Goal: Transaction & Acquisition: Purchase product/service

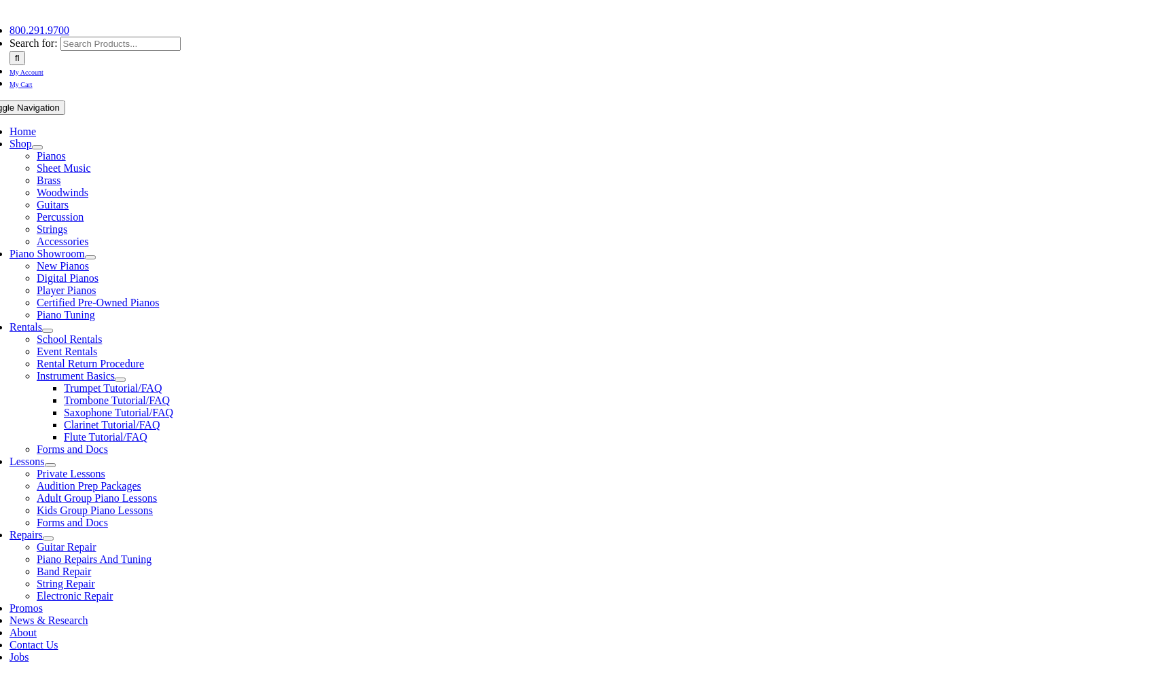
scroll to position [204, 0]
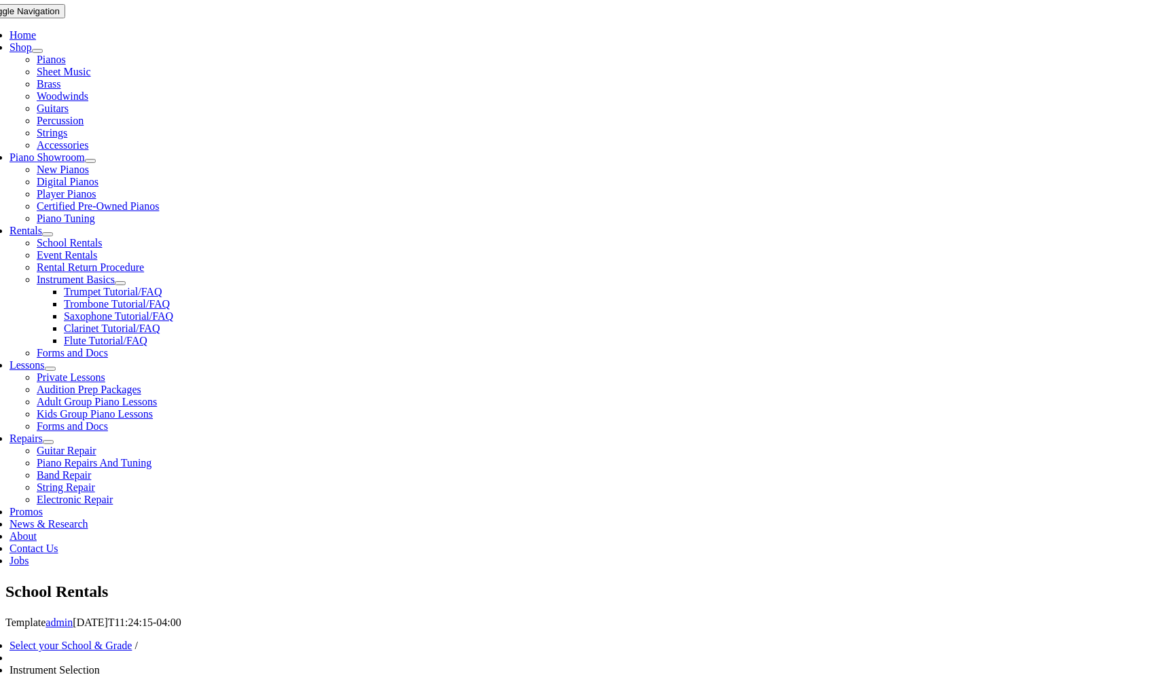
scroll to position [272, 0]
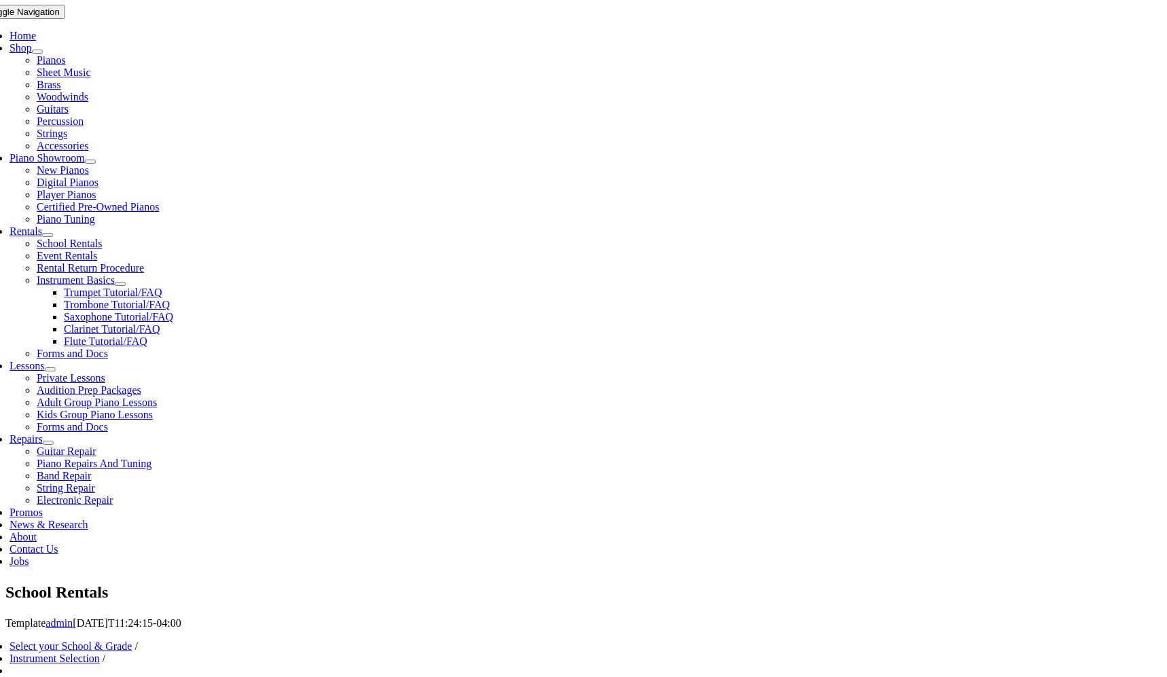
scroll to position [272, 0]
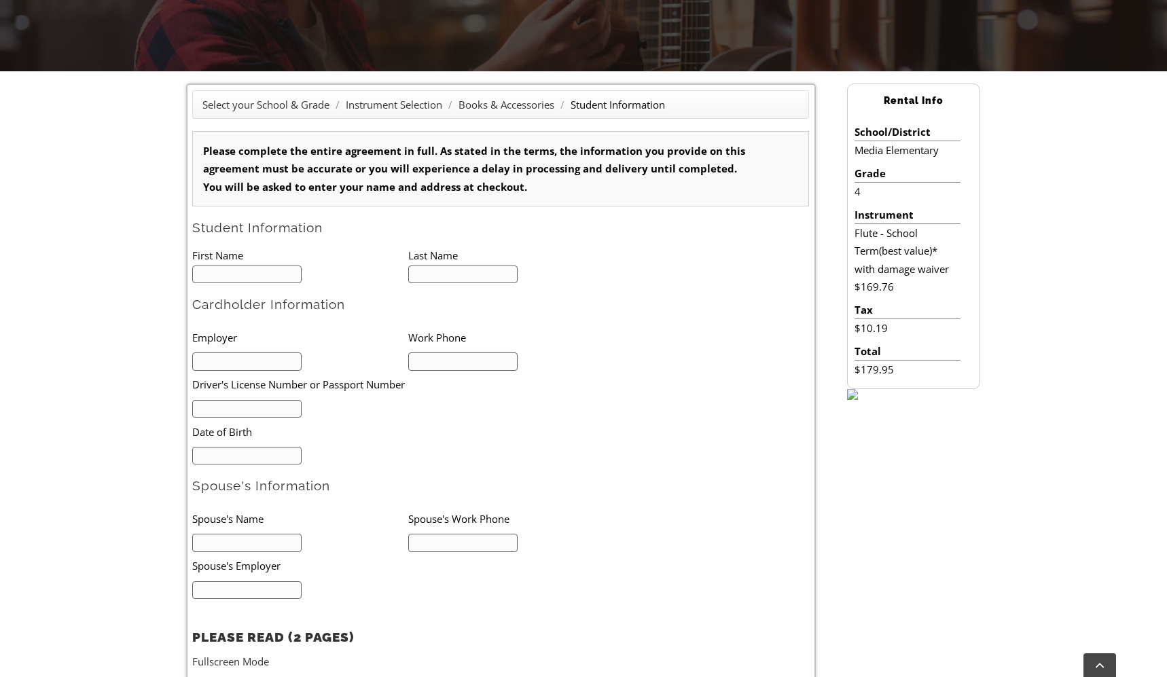
scroll to position [340, 0]
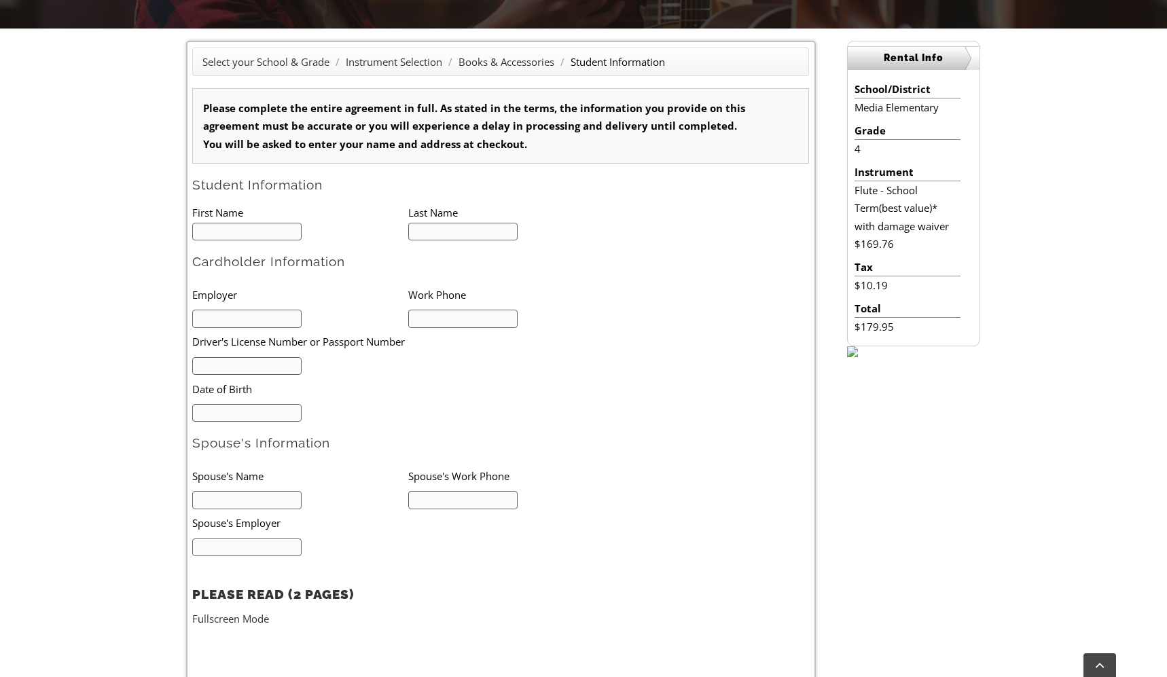
click at [236, 232] on input "text" at bounding box center [246, 232] width 109 height 18
type input "[PERSON_NAME]"
type input "Laden"
type input "LaFrance Corp."
type input "8"
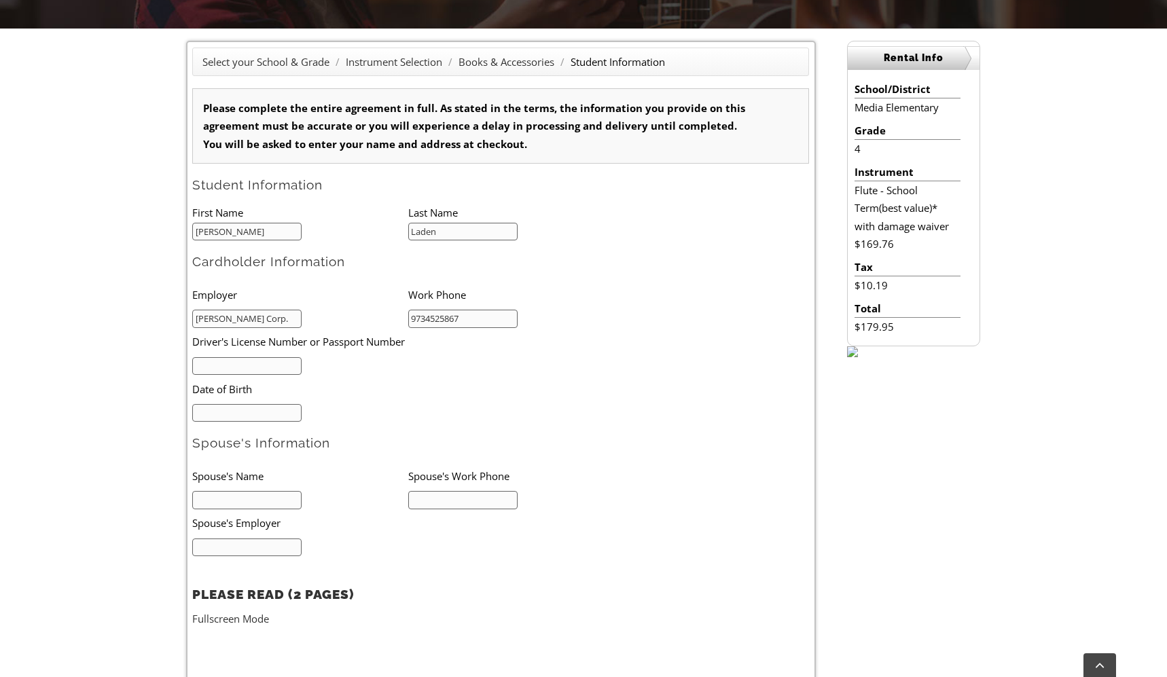
type input "9734525867"
click at [227, 367] on input "text" at bounding box center [246, 366] width 109 height 18
type input "29137606"
type input "06/24/1982"
click at [242, 503] on input "text" at bounding box center [246, 500] width 109 height 18
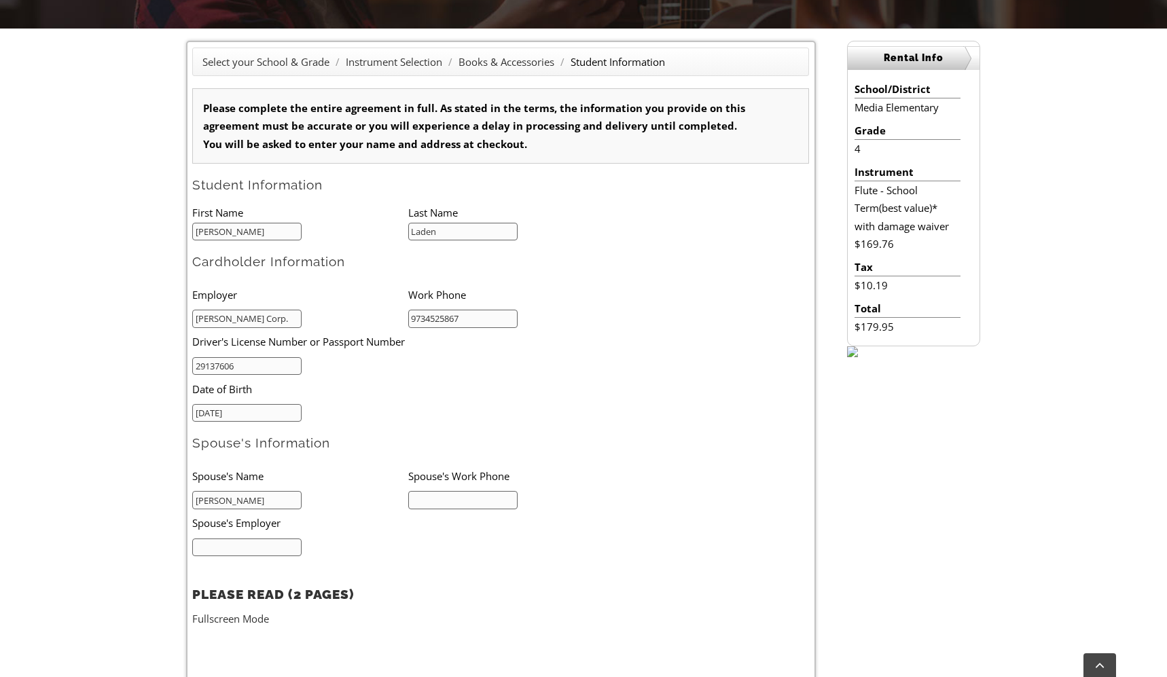
type input "Dave"
type input "2676023325"
click at [266, 545] on input "text" at bounding box center [246, 548] width 109 height 18
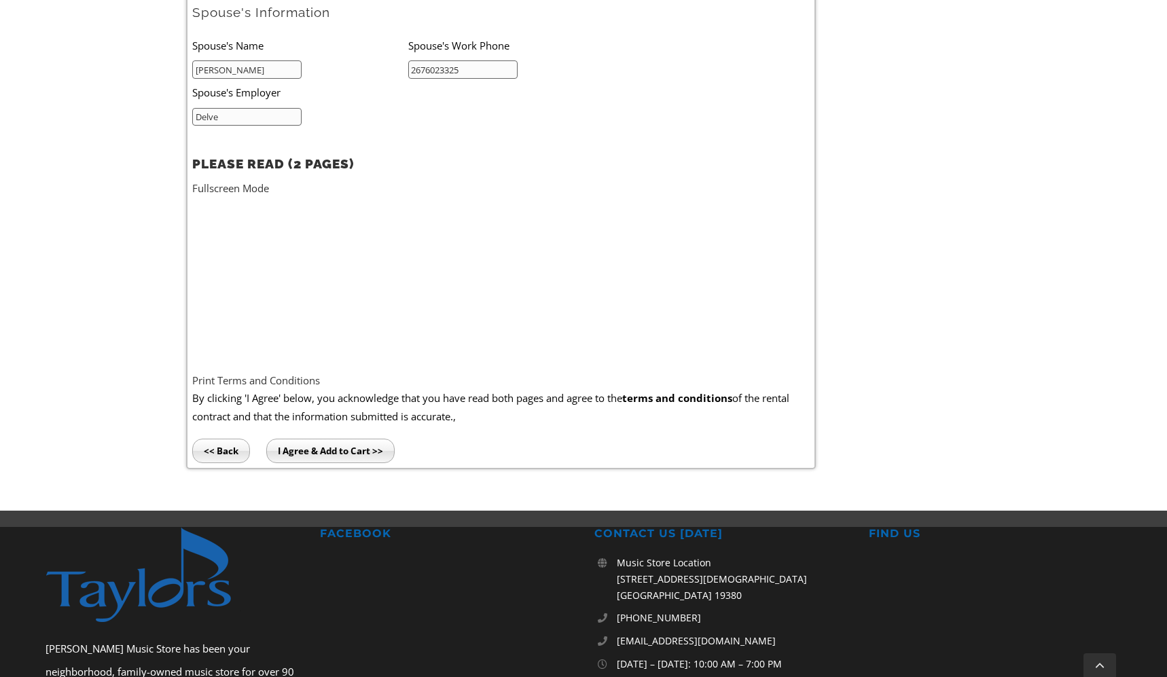
scroll to position [815, 0]
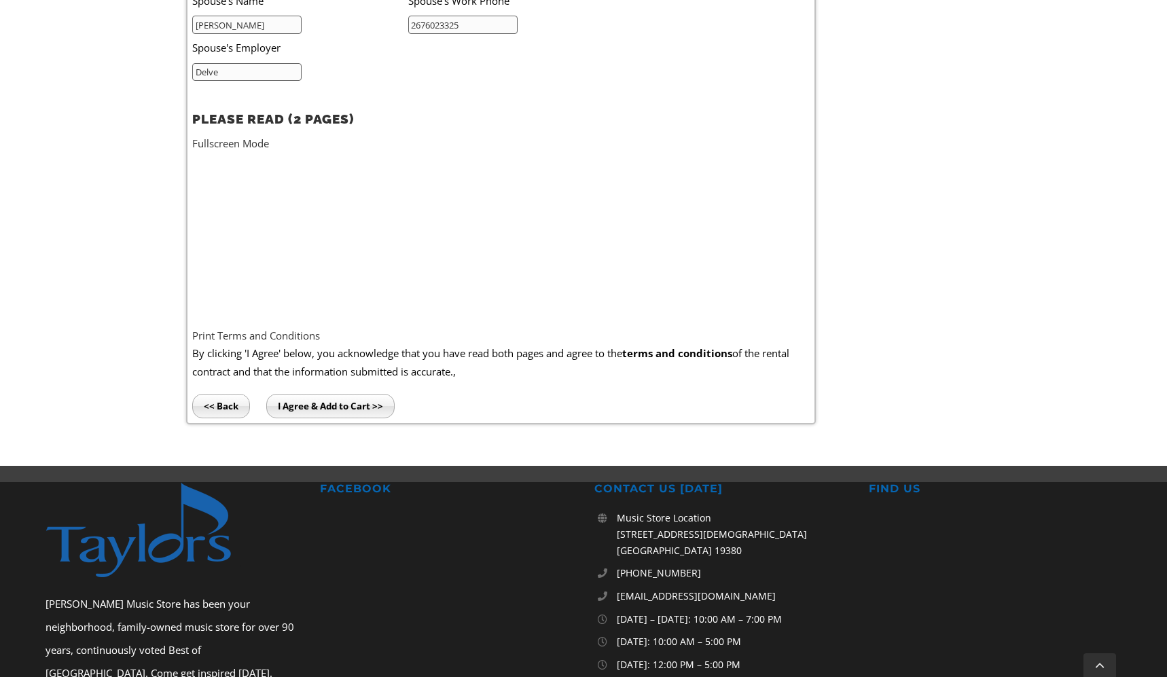
type input "Delve"
click at [349, 403] on input "I Agree & Add to Cart >>" at bounding box center [330, 406] width 128 height 24
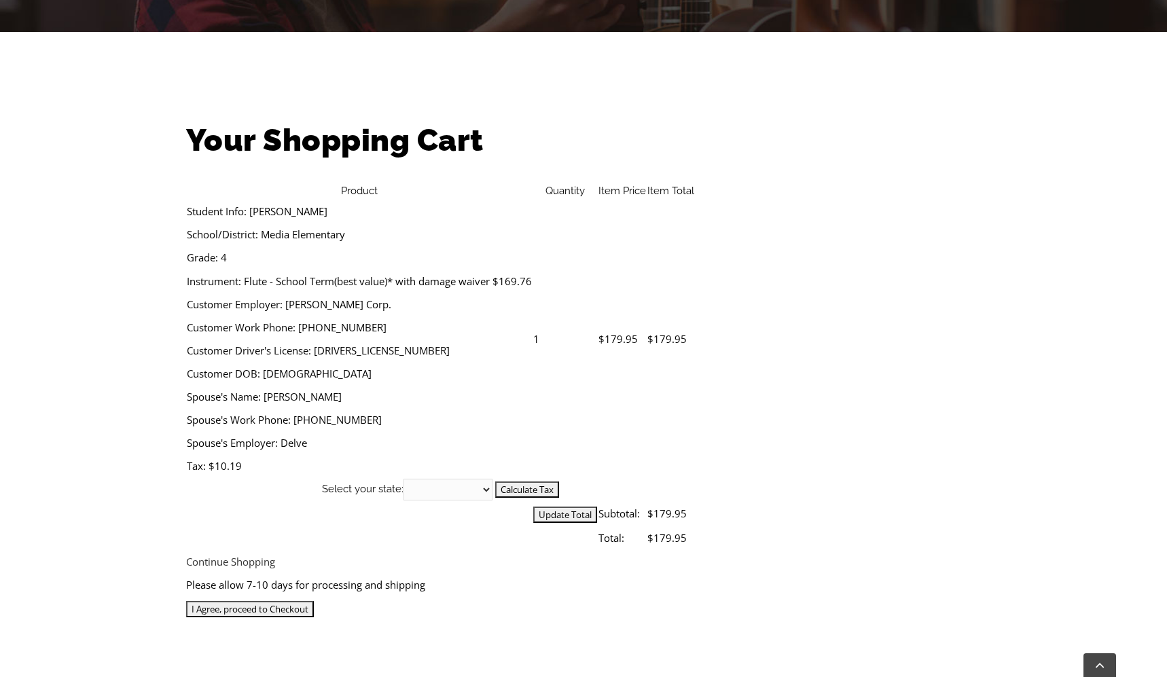
scroll to position [340, 0]
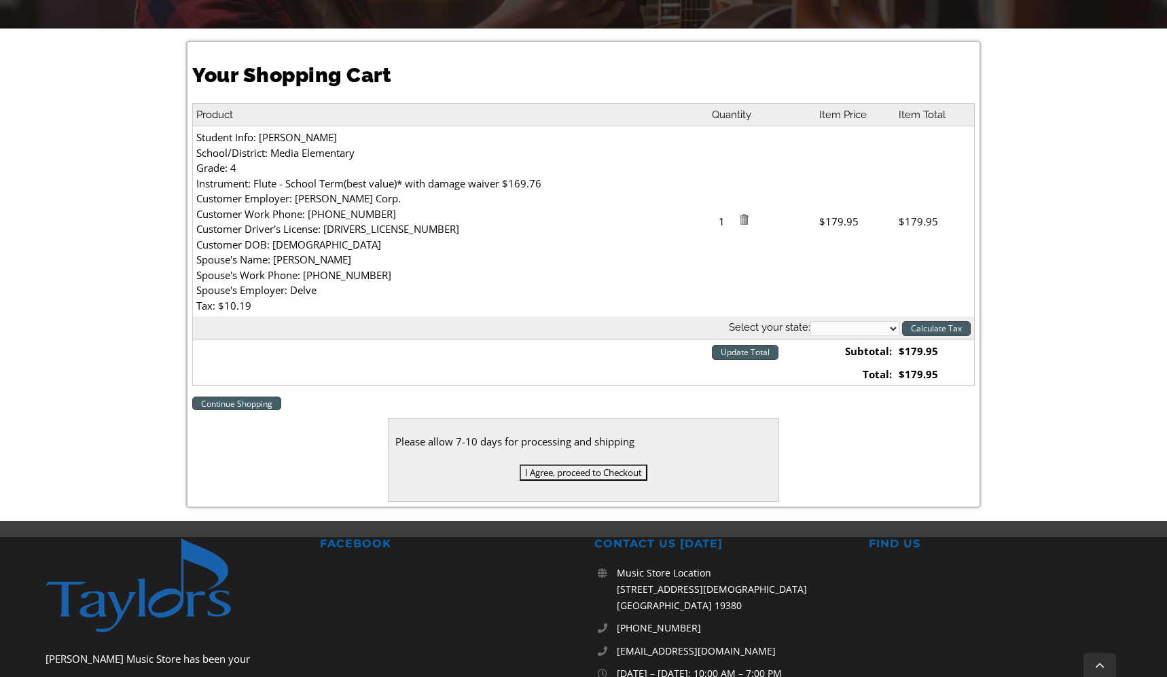
click at [841, 328] on select "Alabama Alaska Arizona Arkansas California Colorado Connecticut Delaware D. C. …" at bounding box center [854, 328] width 89 height 15
select select "PA"
click at [810, 321] on select "Alabama Alaska Arizona Arkansas California Colorado Connecticut Delaware D. C. …" at bounding box center [854, 328] width 89 height 15
click at [558, 471] on input "I Agree, proceed to Checkout" at bounding box center [584, 473] width 128 height 16
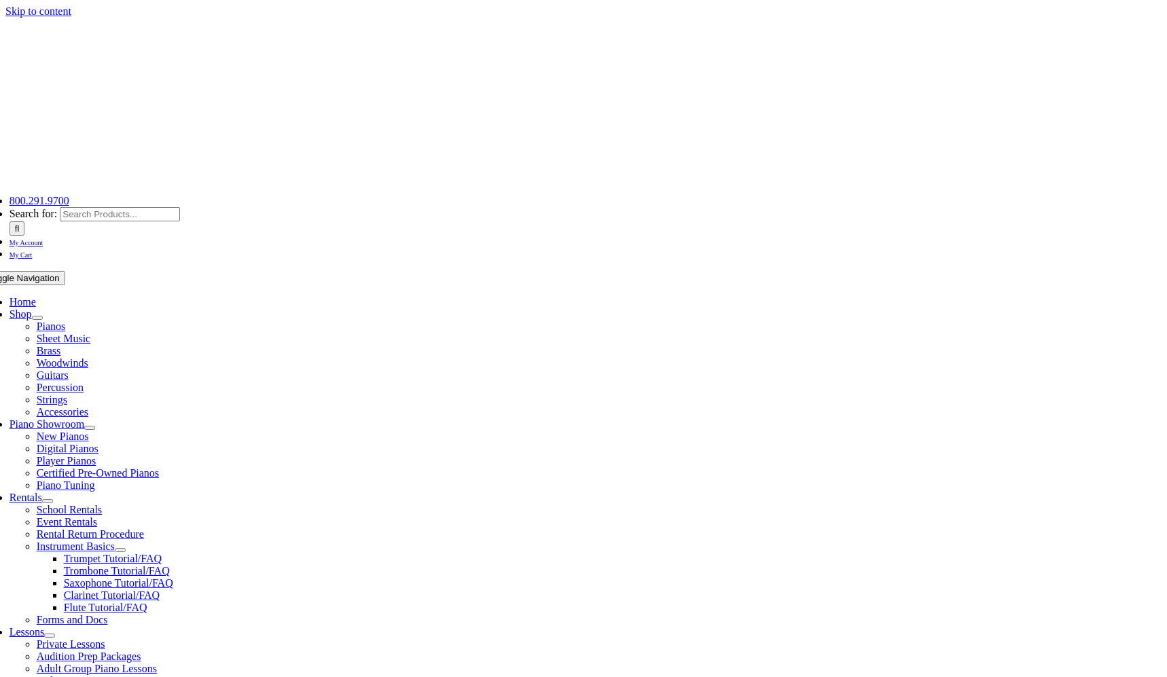
type input "diannel"
select select "PA"
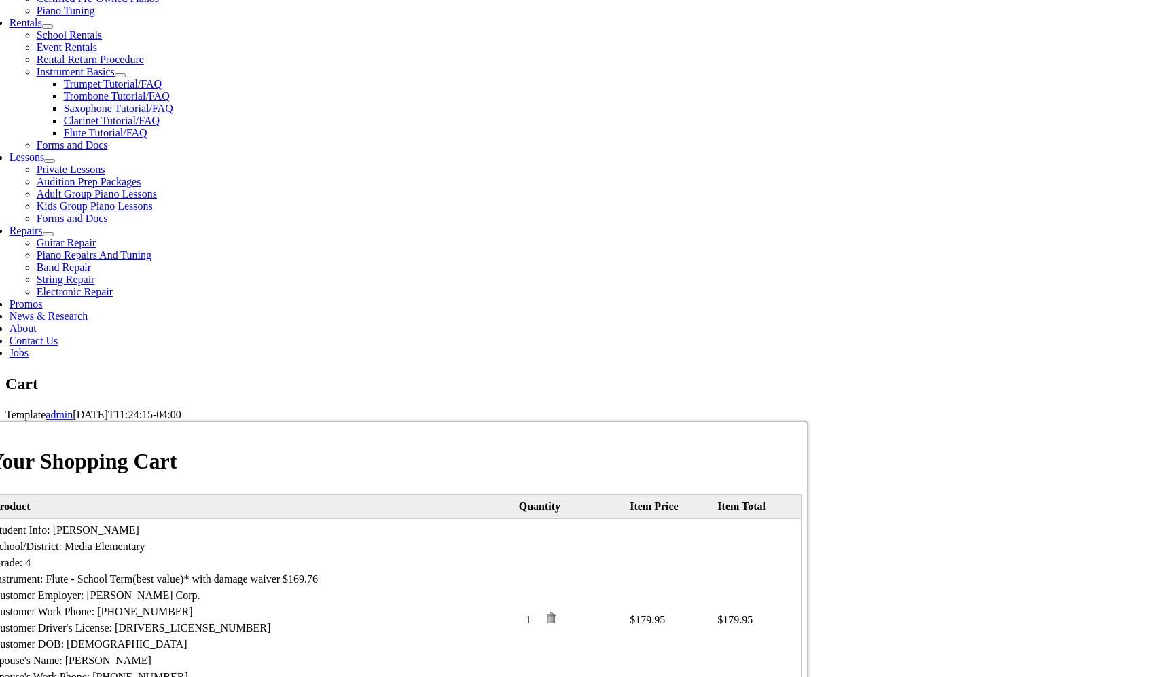
scroll to position [475, 0]
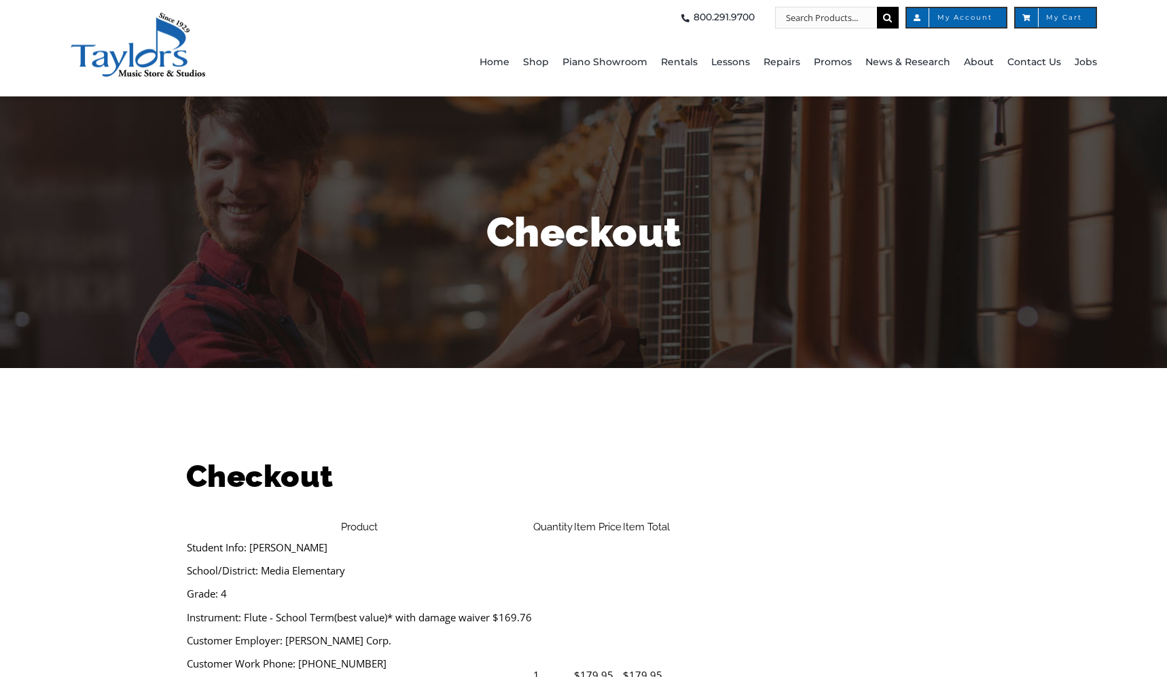
select select
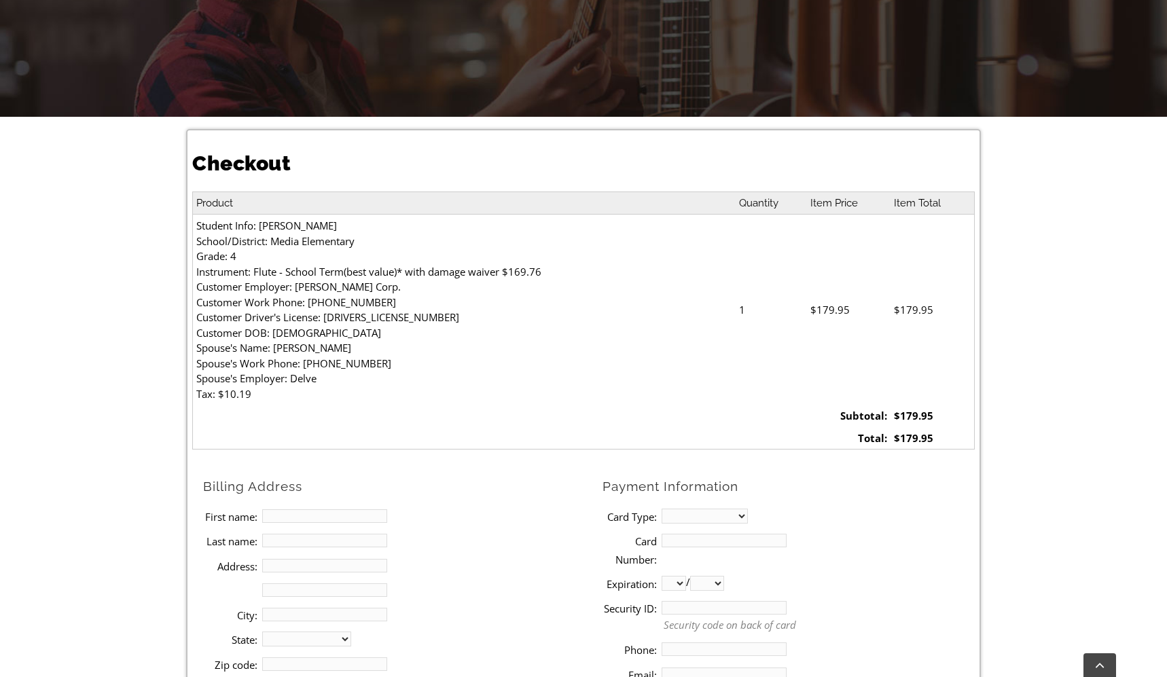
scroll to position [272, 0]
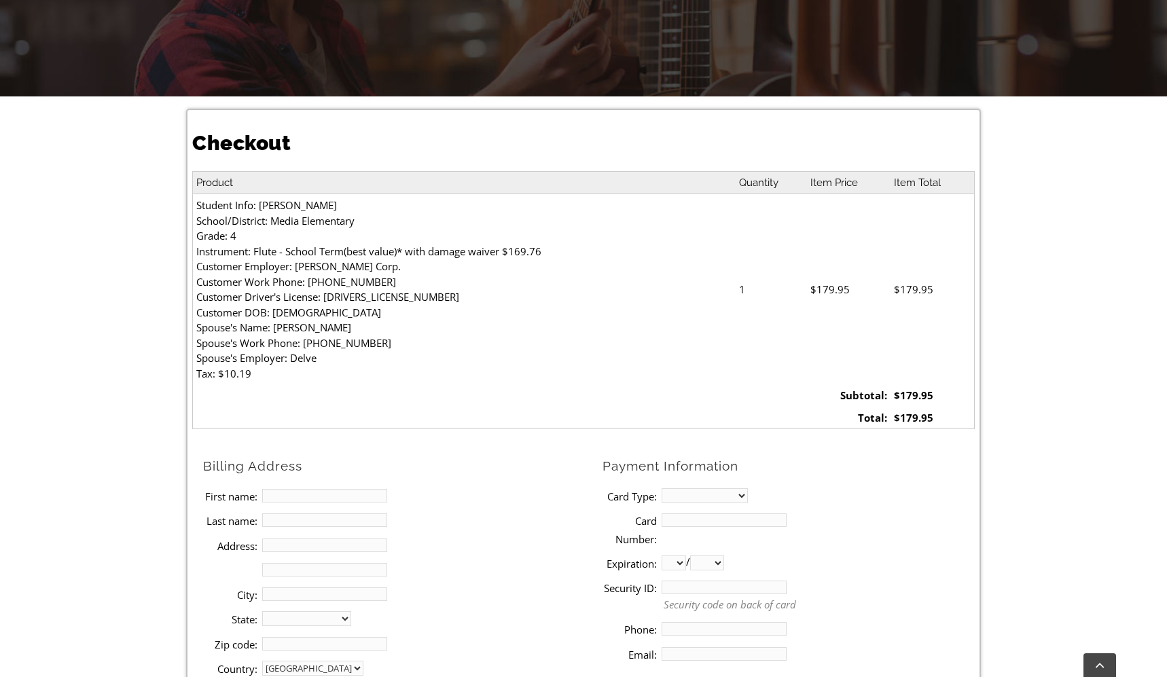
click at [315, 498] on input "First name:" at bounding box center [324, 496] width 125 height 14
type input "Dianne"
type input "Laden"
type input "514 N Jackson St"
type input "Media"
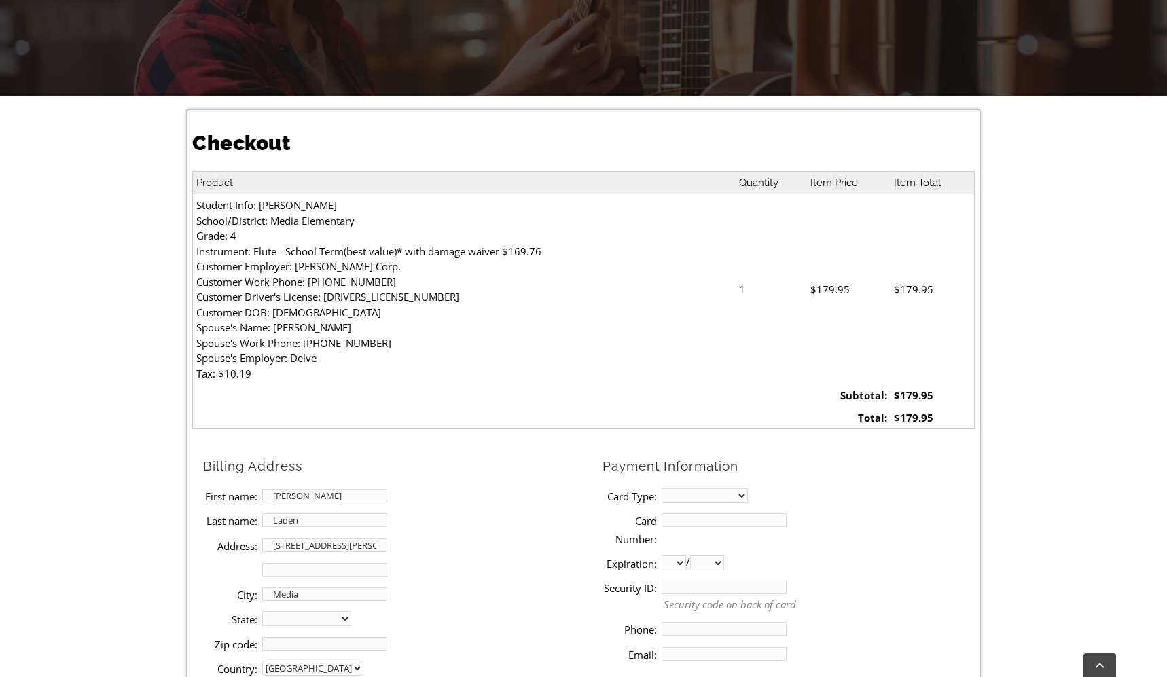
select select "PA"
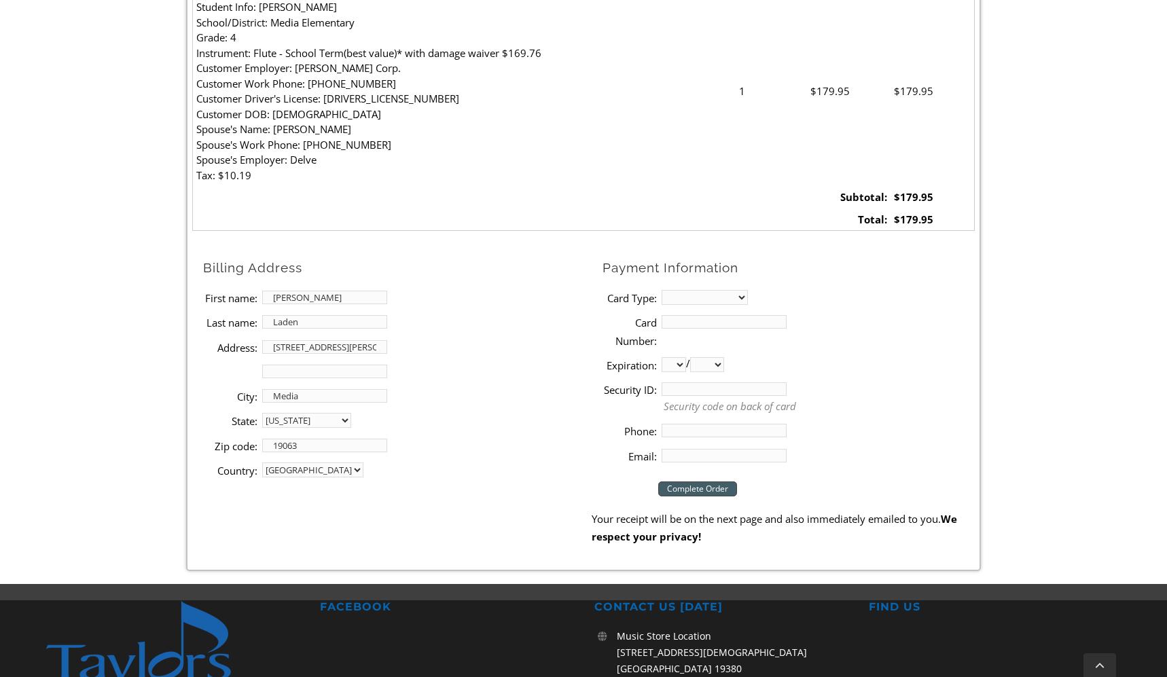
scroll to position [475, 0]
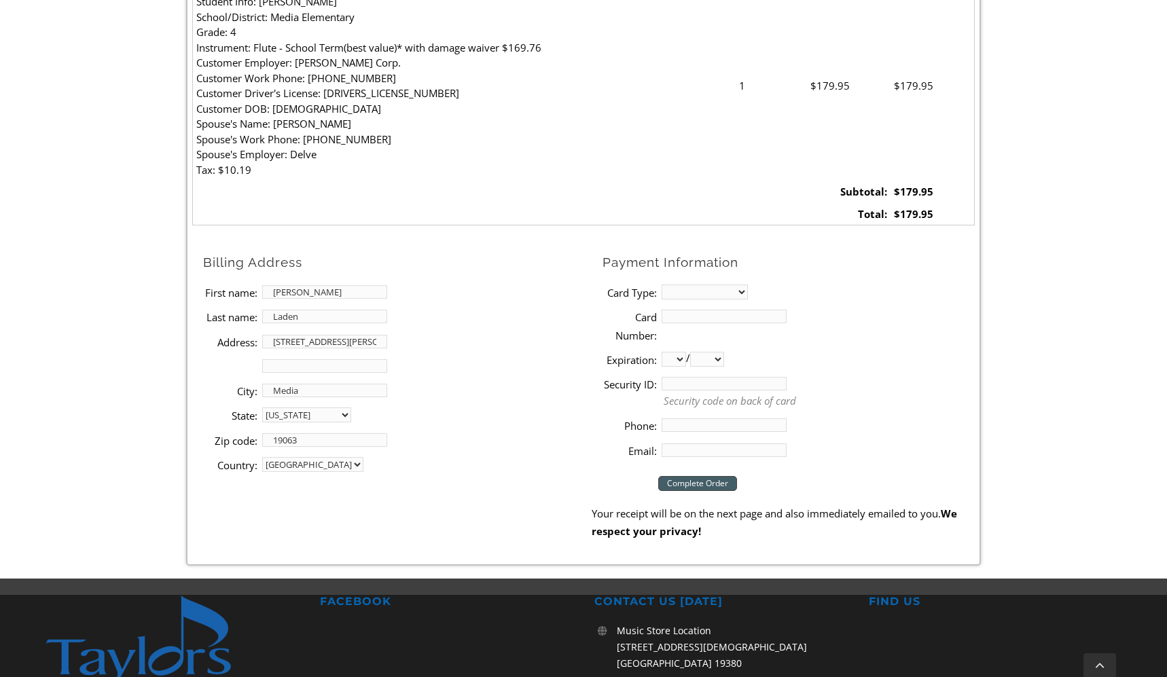
type input "19063"
click at [706, 287] on select "MasterCard Visa American Express Discover" at bounding box center [704, 292] width 86 height 15
select select "visa"
click at [661, 285] on select "MasterCard Visa American Express Discover" at bounding box center [704, 292] width 86 height 15
click at [702, 315] on input "Card Number:" at bounding box center [723, 317] width 125 height 14
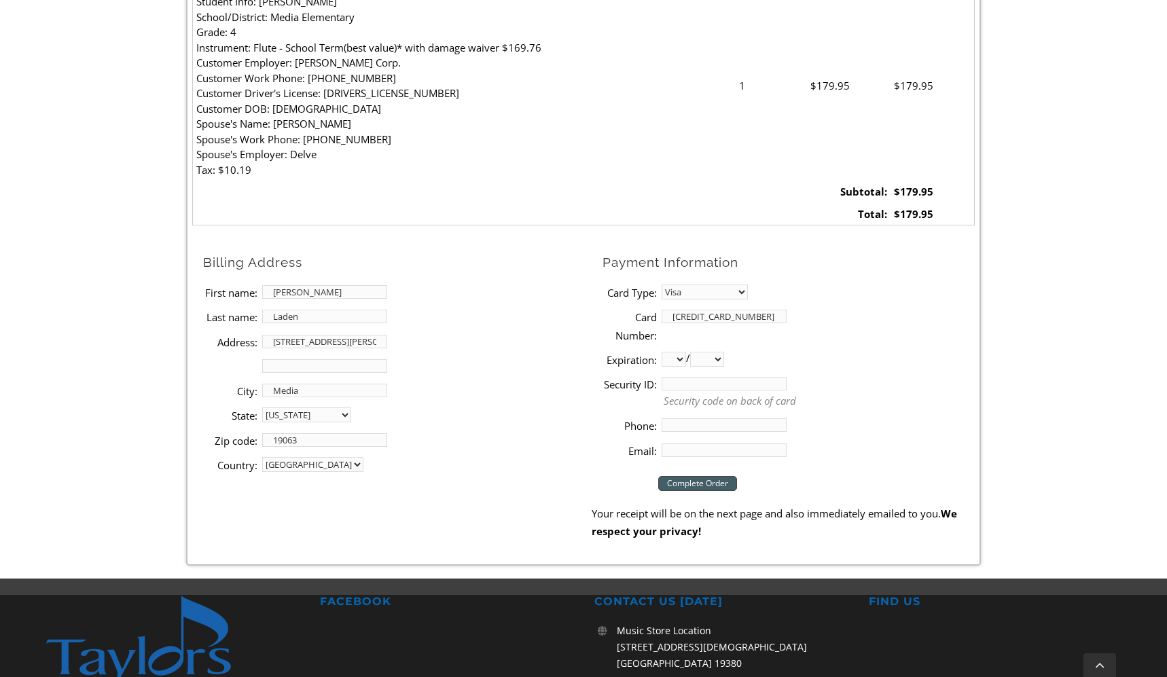
type input "4737024047951274"
click at [680, 364] on select "01 02 03 04 05 06 07 08 09 10 11 12" at bounding box center [673, 359] width 24 height 15
select select "06"
click at [661, 352] on select "01 02 03 04 05 06 07 08 09 10 11 12" at bounding box center [673, 359] width 24 height 15
click at [722, 365] on select "2025 2026 2027 2028 2029 2030 2031 2032 2033 2034 2035 2036 2037" at bounding box center [707, 359] width 34 height 15
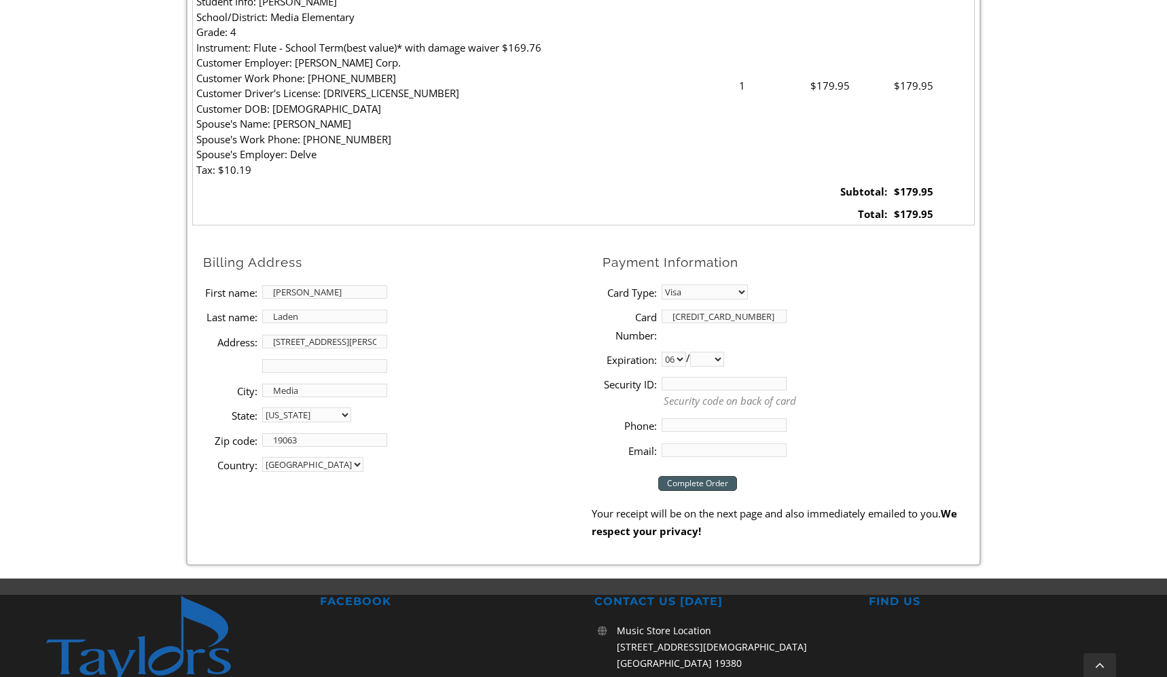
select select "2029"
click at [695, 352] on select "2025 2026 2027 2028 2029 2030 2031 2032 2033 2034 2035 2036 2037" at bounding box center [707, 359] width 34 height 15
click at [685, 383] on input "Security ID:" at bounding box center [723, 384] width 125 height 14
type input "788"
click at [699, 422] on input "Phone:" at bounding box center [723, 425] width 125 height 14
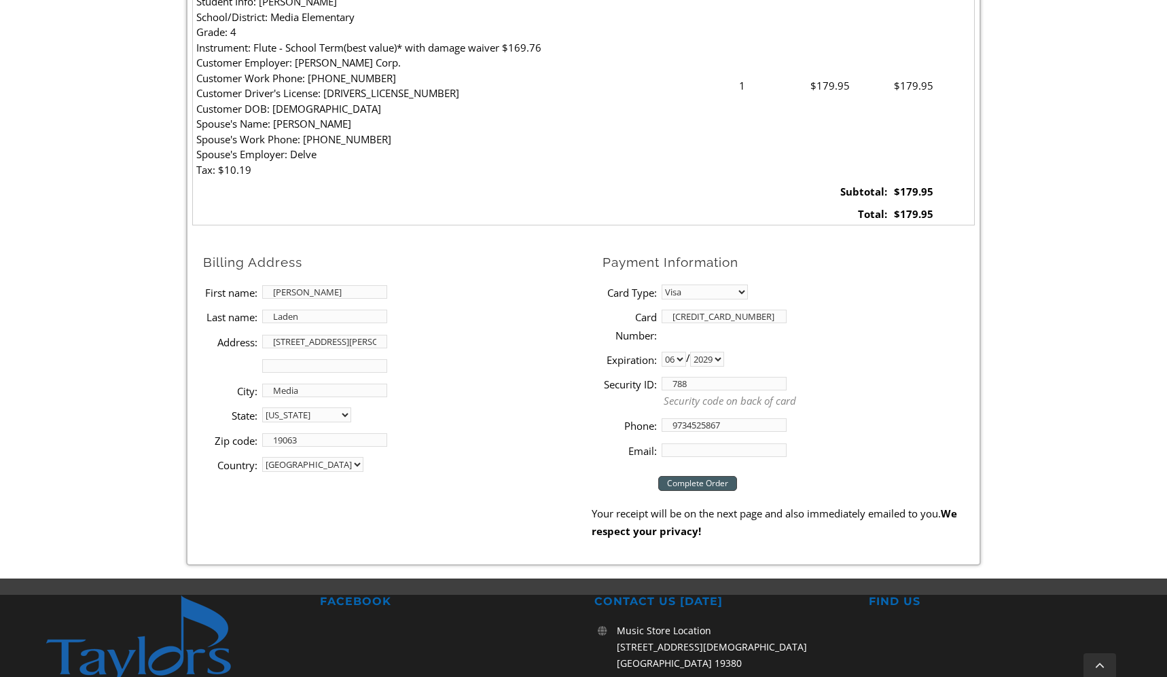
type input "9734525867"
click at [681, 452] on input "Email:" at bounding box center [723, 450] width 125 height 14
type input "dianne.laden@gmail.com"
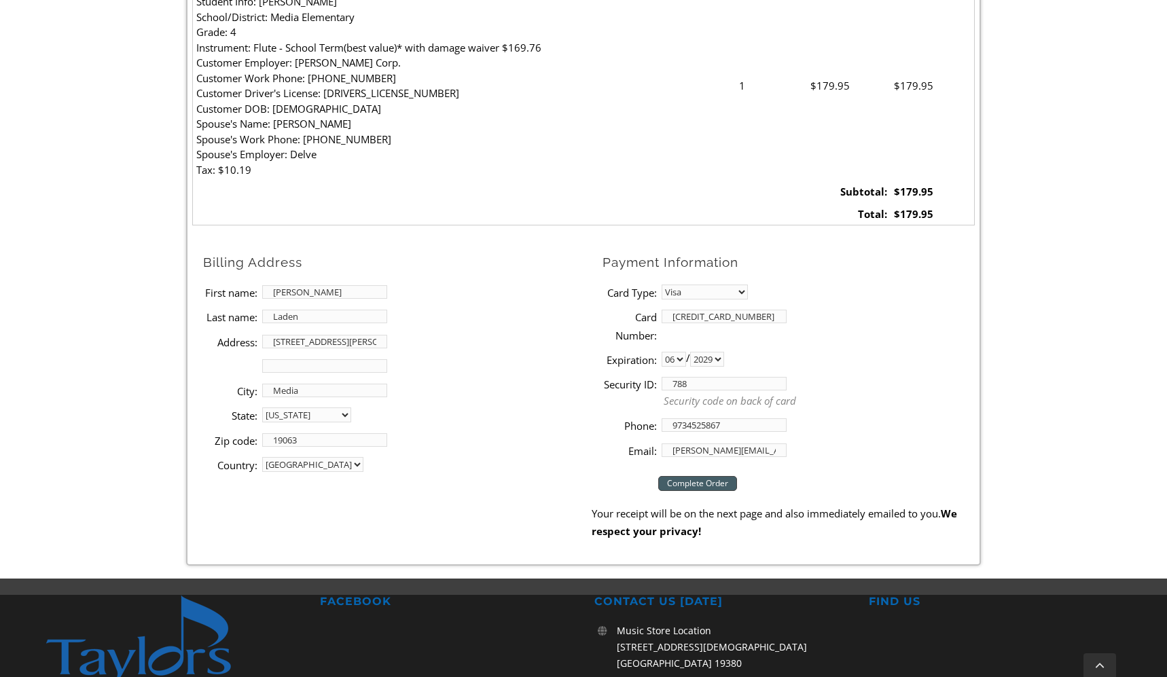
click at [689, 481] on input "Complete Order" at bounding box center [697, 483] width 79 height 15
